Goal: Contribute content: Contribute content

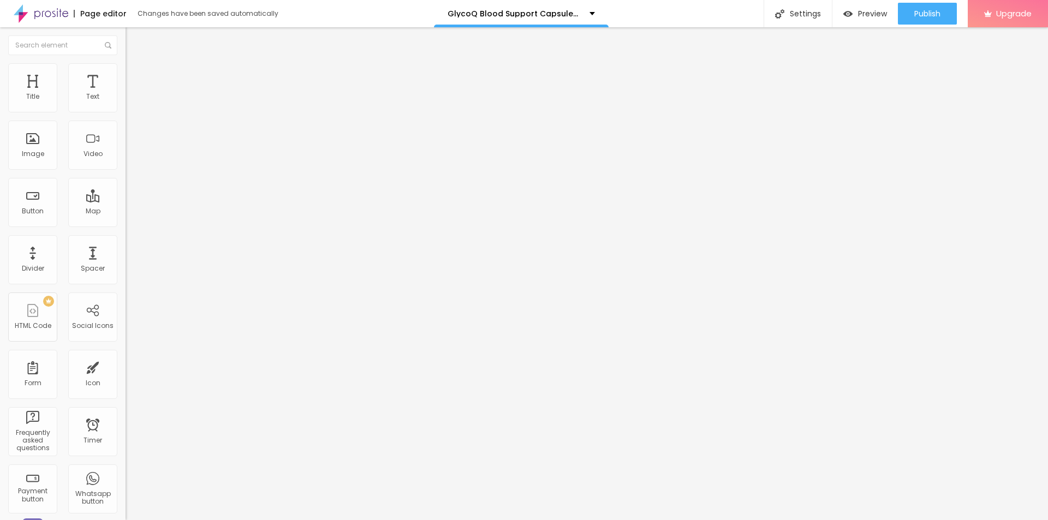
click at [126, 94] on span "Add image" at bounding box center [148, 89] width 45 height 9
click at [126, 110] on input "text" at bounding box center [191, 104] width 131 height 11
paste input "GlycoQ Blood Support Capsules"
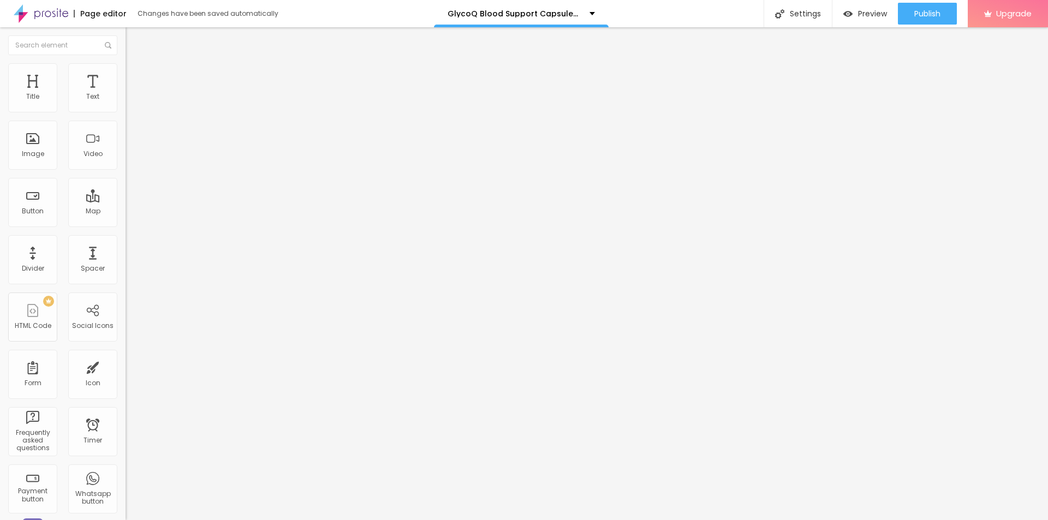
scroll to position [0, 7]
type input "GlycoQ Blood Support Capsules"
click at [126, 233] on div "URL https://" at bounding box center [189, 219] width 126 height 27
click at [126, 224] on input "https://" at bounding box center [191, 218] width 131 height 11
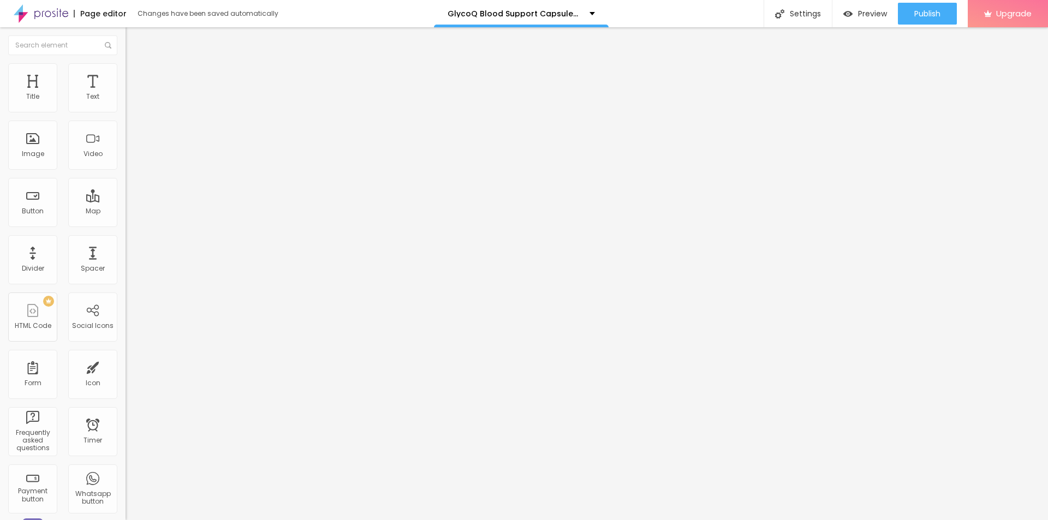
paste input "[DOMAIN_NAME][URL]"
type input "[URL][DOMAIN_NAME]"
click at [126, 71] on li "Style" at bounding box center [189, 68] width 126 height 11
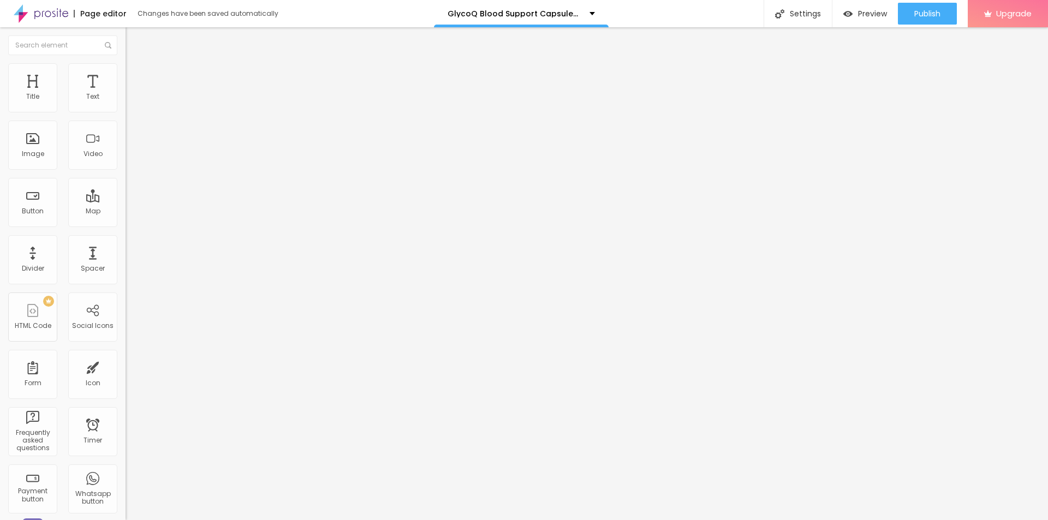
type input "95"
type input "85"
type input "45"
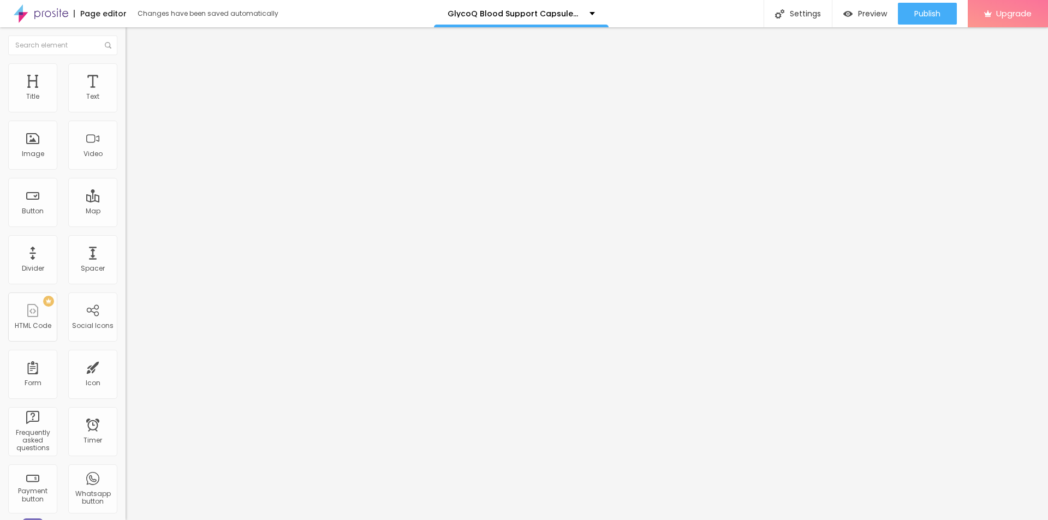
type input "45"
type input "40"
type input "35"
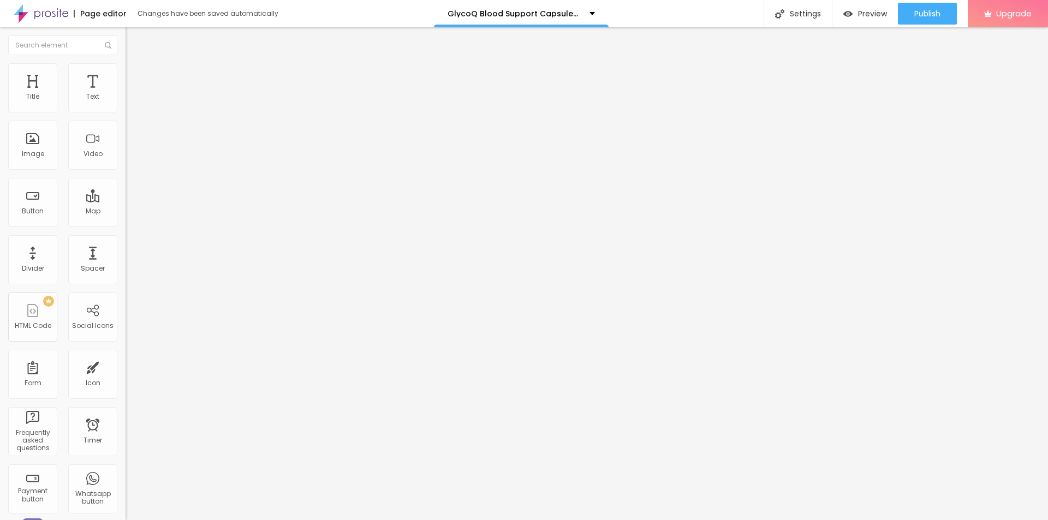
type input "30"
type input "25"
type input "20"
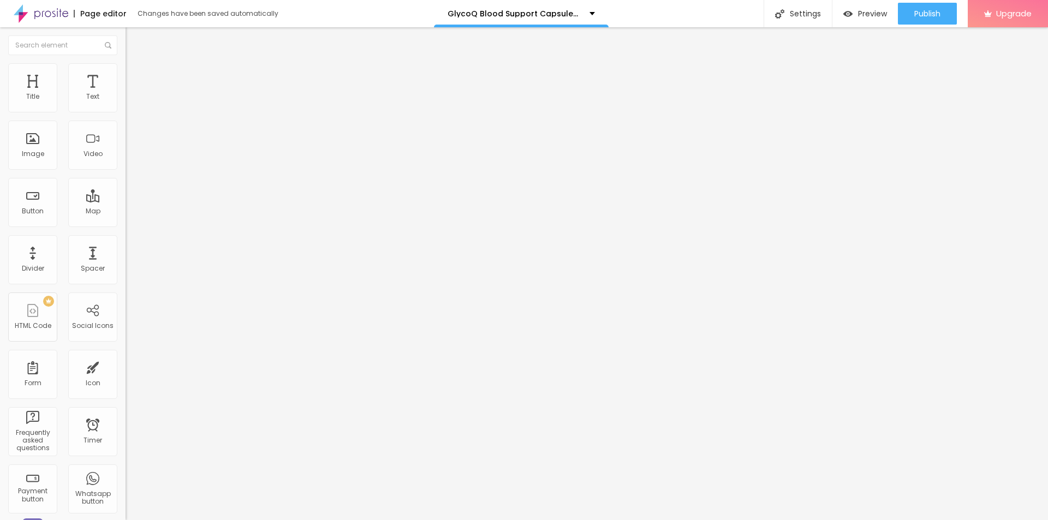
type input "20"
type input "25"
type input "30"
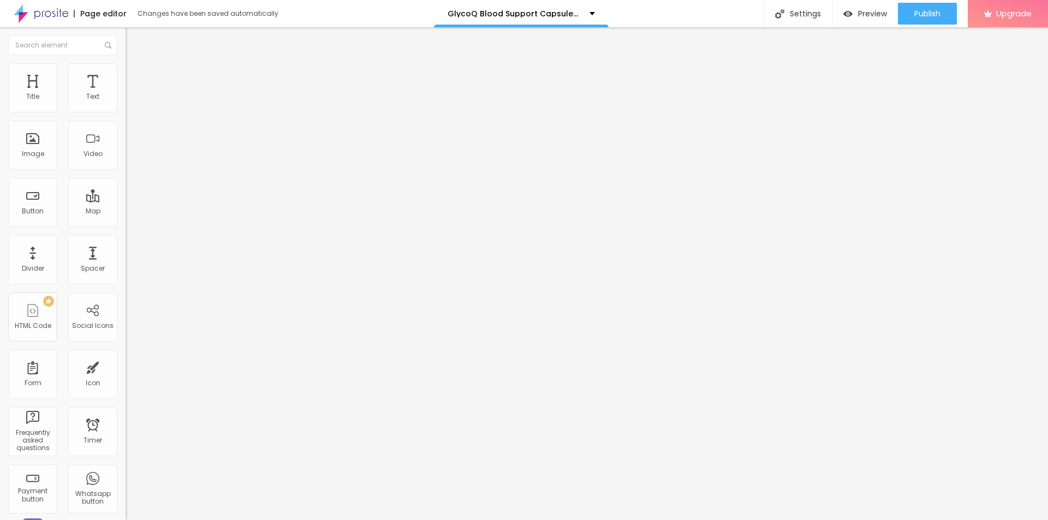
type input "35"
type input "40"
drag, startPoint x: 111, startPoint y: 117, endPoint x: 46, endPoint y: 127, distance: 65.6
type input "40"
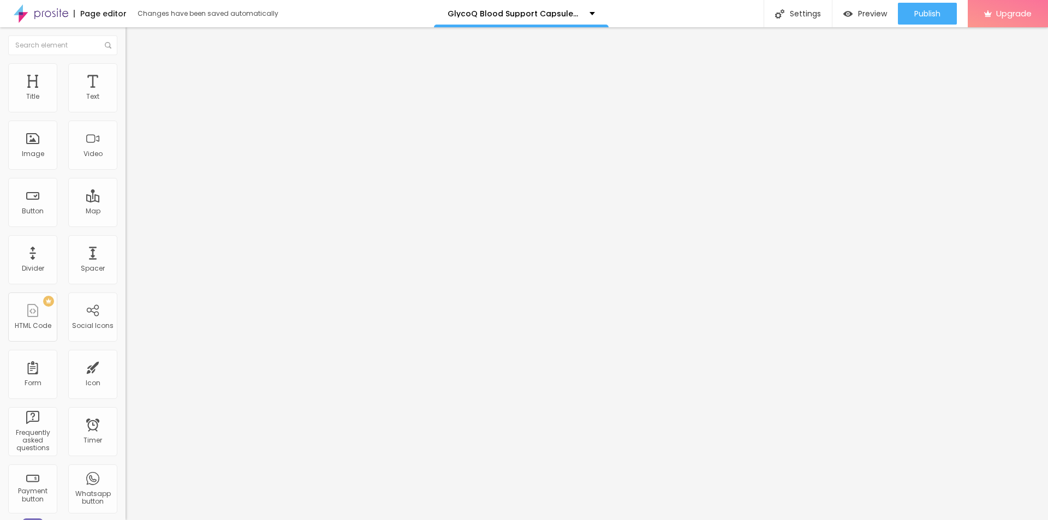
click at [126, 112] on input "range" at bounding box center [161, 107] width 70 height 9
click at [126, 162] on button "button" at bounding box center [133, 155] width 15 height 11
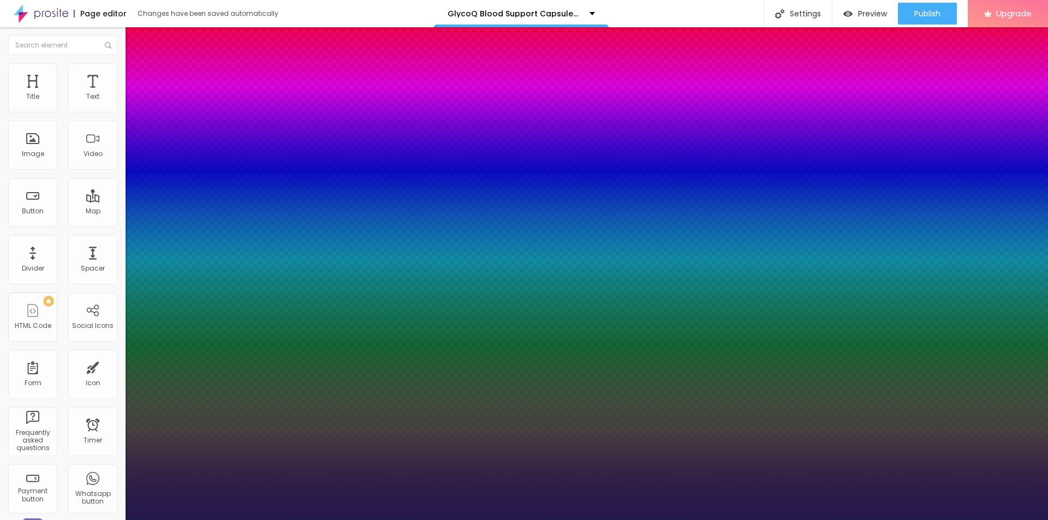
type input "18"
type input "1"
type input "49"
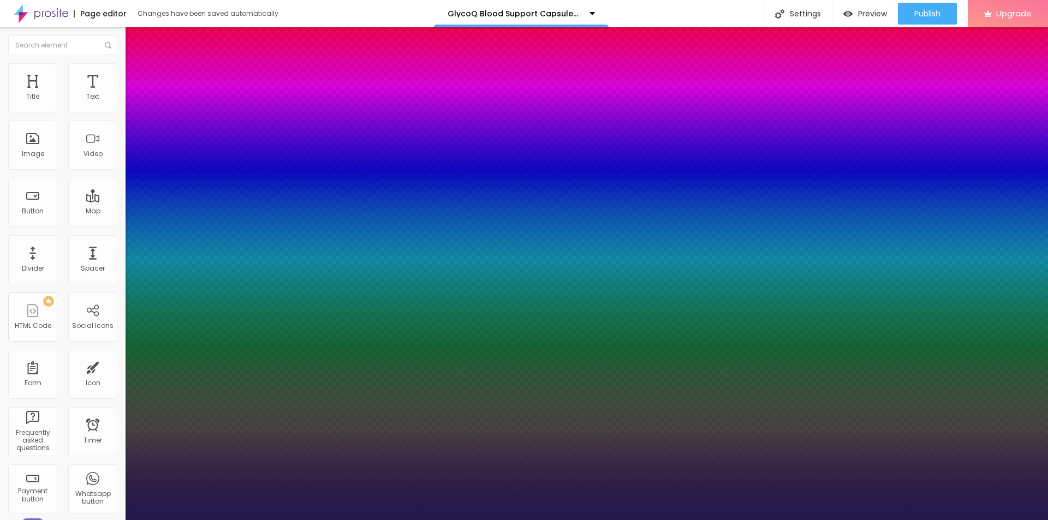
type input "1"
type input "50"
type input "1"
type input "48"
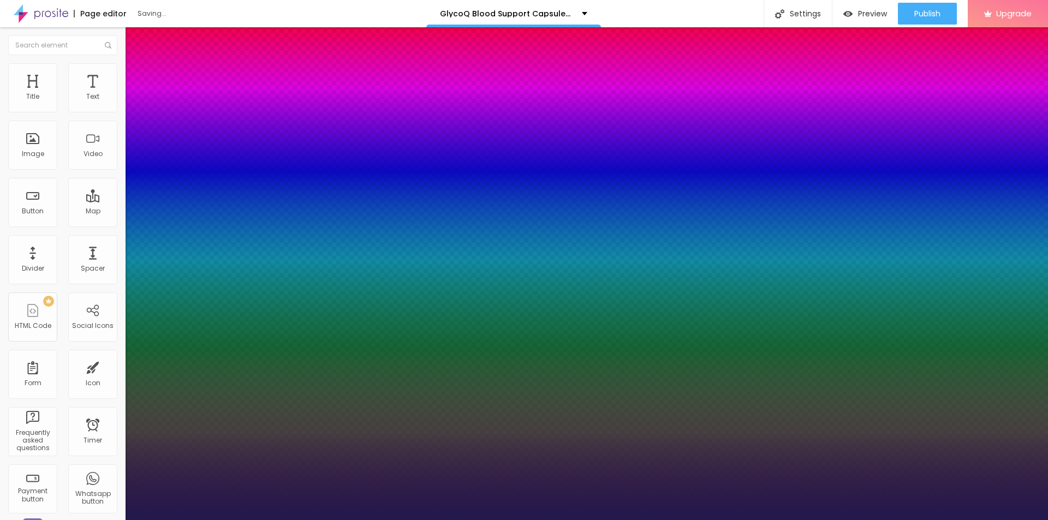
type input "48"
type input "1"
type input "44"
type input "1"
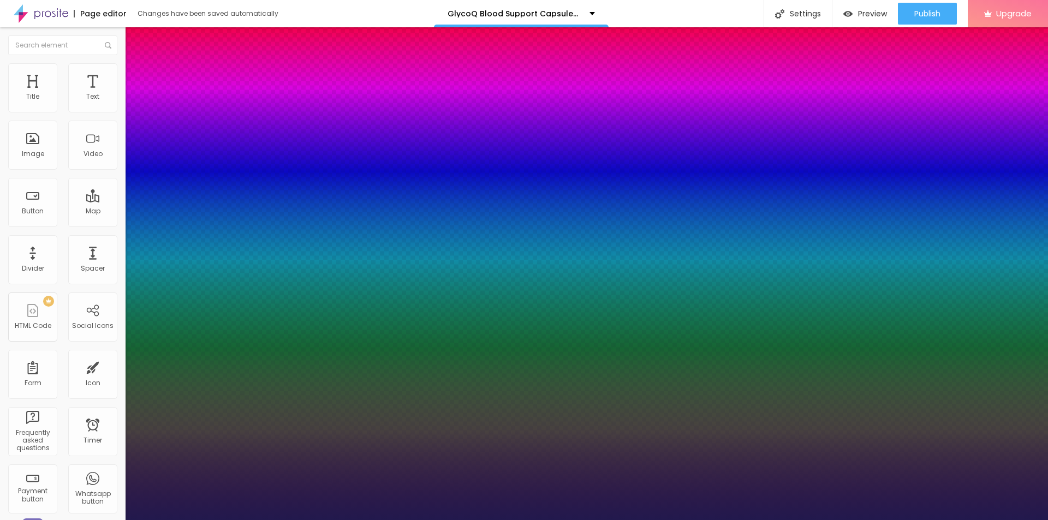
drag, startPoint x: 149, startPoint y: 308, endPoint x: 171, endPoint y: 308, distance: 21.8
type input "44"
type input "1"
click at [320, 520] on div at bounding box center [524, 520] width 1048 height 0
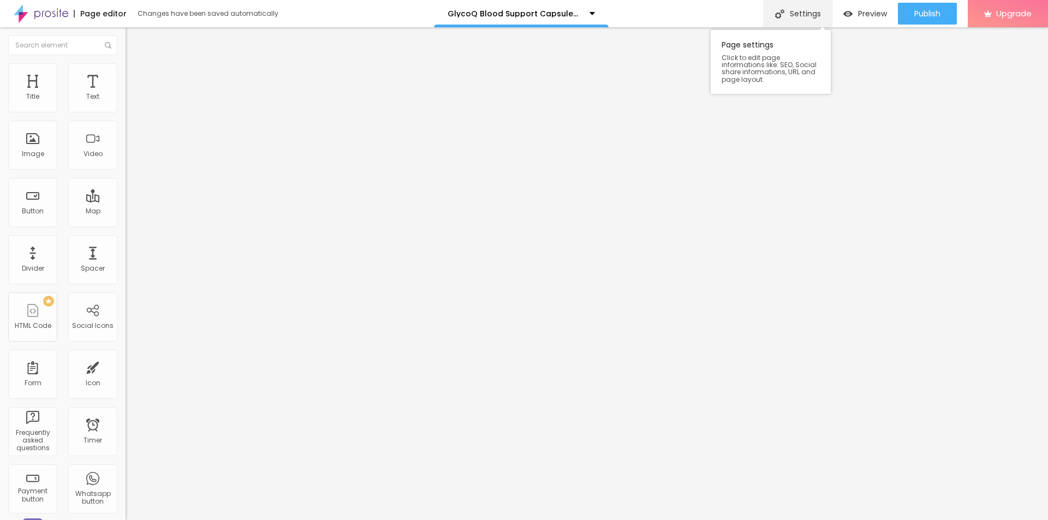
click at [795, 17] on div "Settings" at bounding box center [797, 13] width 68 height 27
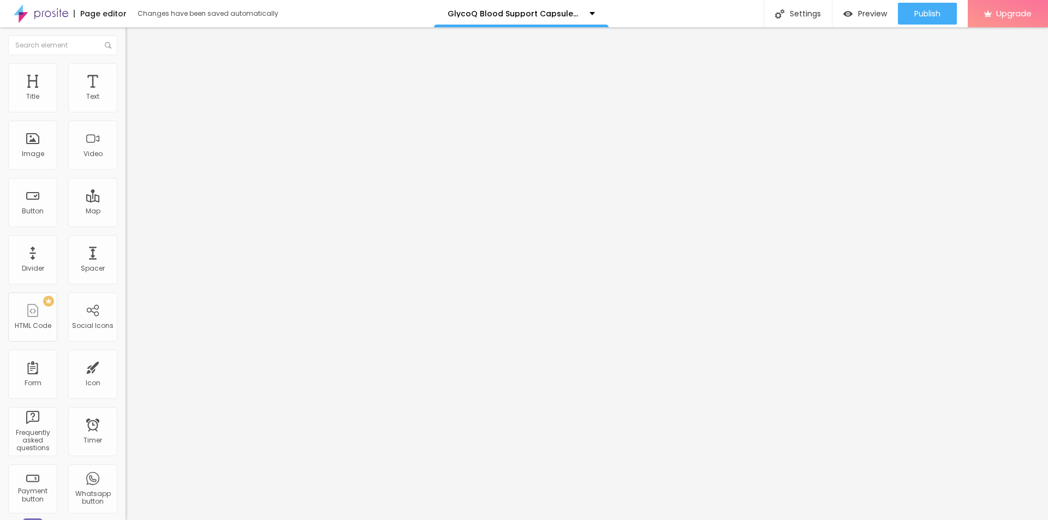
paste input "GlycoQ Blood Support Capsules"
type input "GlycoQ Blood Support Capsules"
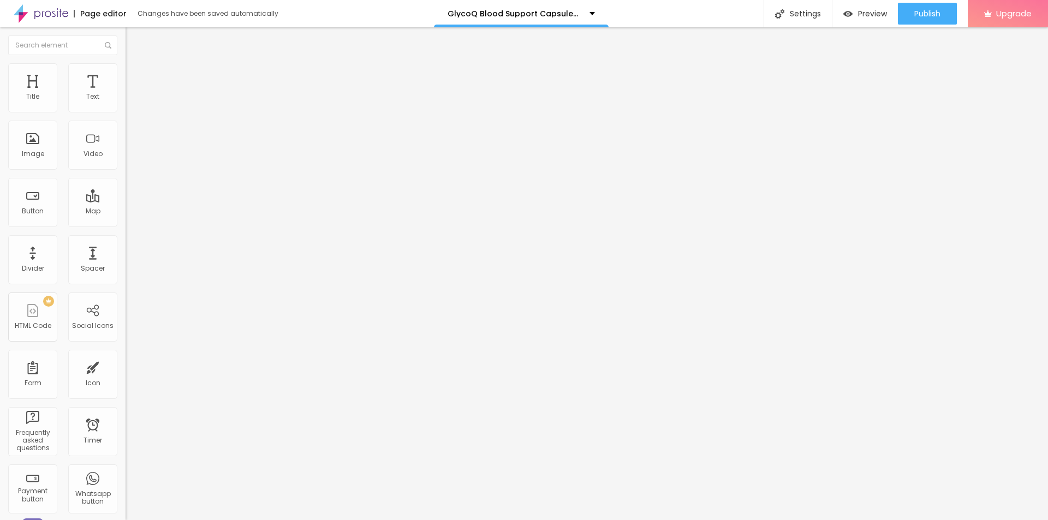
paste textarea "GlycoQ Blood Support Capsules Canada are a natural supplement designed to help …"
type textarea "GlycoQ Blood Support Capsules Canada are a natural supplement designed to help …"
paste input "Is It Safe Or Trusted!"
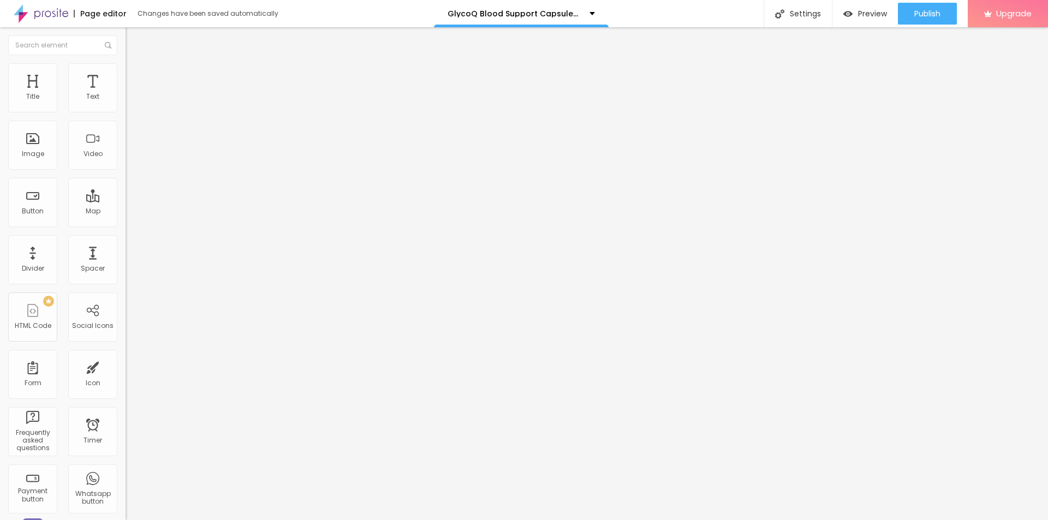
drag, startPoint x: 545, startPoint y: 261, endPoint x: 397, endPoint y: 261, distance: 147.9
type input "GlycoQ Blood Support Capsules Is It Safe Or Trusted!"
paste textarea "GlycoQ Blood Support Capsules"
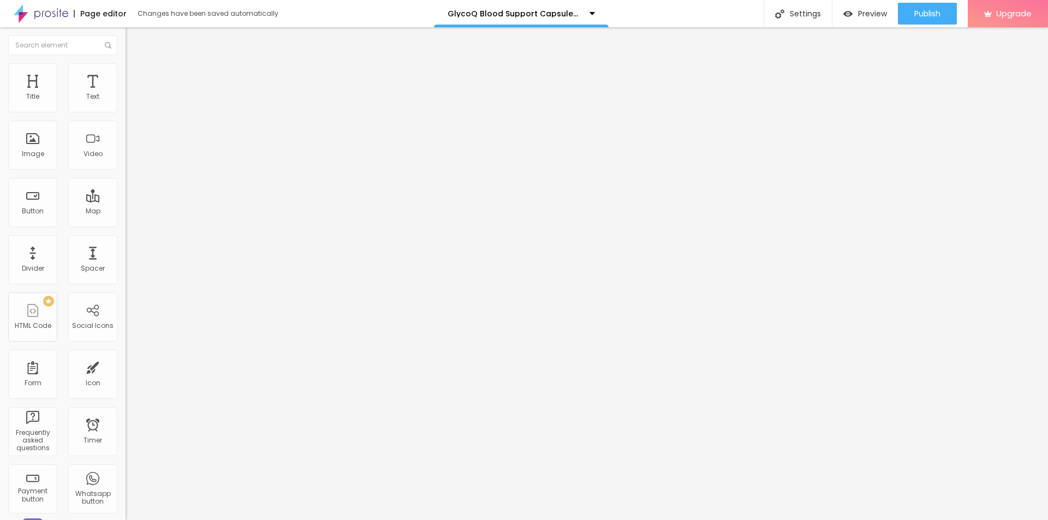
type textarea "GlycoQ Blood Support Capsules"
click at [923, 8] on div "Publish" at bounding box center [927, 14] width 26 height 22
click at [863, 80] on link "View page" at bounding box center [895, 76] width 98 height 7
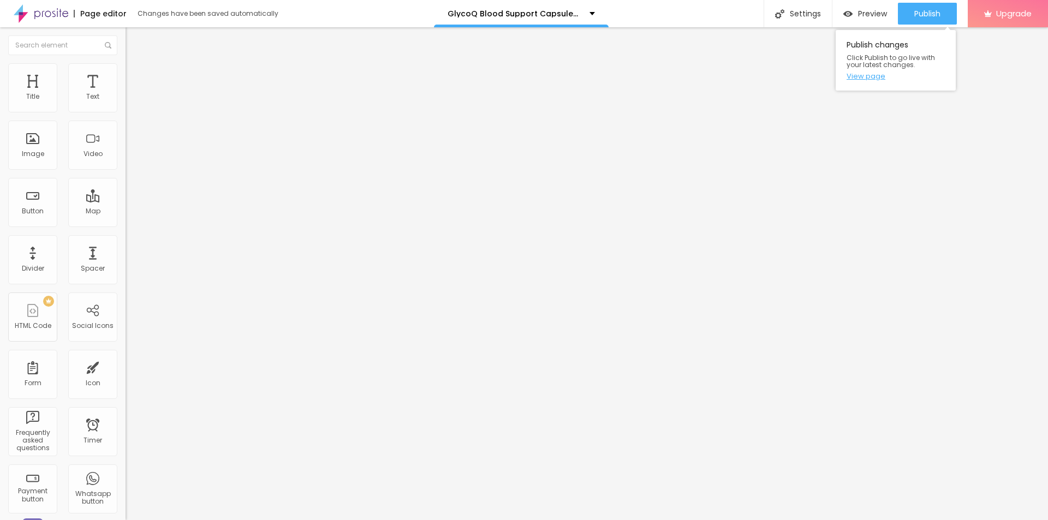
click at [869, 80] on link "View page" at bounding box center [895, 76] width 98 height 7
